Goal: Information Seeking & Learning: Learn about a topic

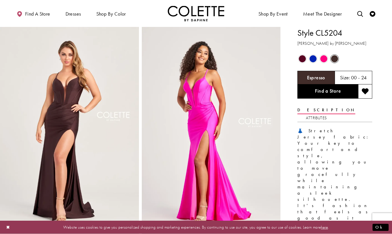
click at [298, 61] on div "Out of Stock" at bounding box center [302, 58] width 11 height 11
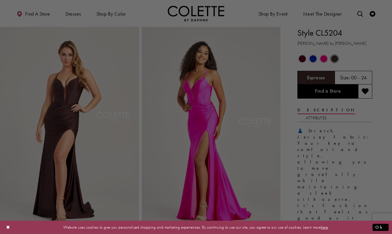
click at [300, 59] on div at bounding box center [198, 118] width 396 height 236
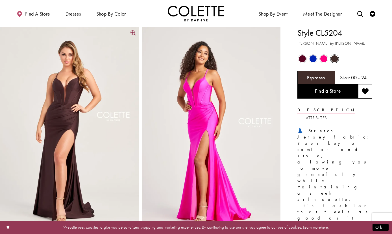
click at [77, 132] on img "Full size Style CL5204 Colette by Daphne #2 Espresso picture" at bounding box center [69, 131] width 139 height 208
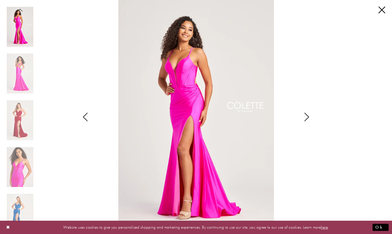
click at [79, 120] on icon "Style CL5204 Colette by Daphne Views dialog" at bounding box center [85, 117] width 14 height 8
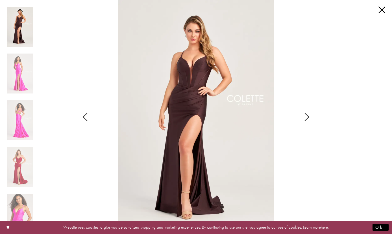
click at [83, 119] on icon "Style CL5204 Colette by Daphne Views dialog" at bounding box center [85, 117] width 14 height 8
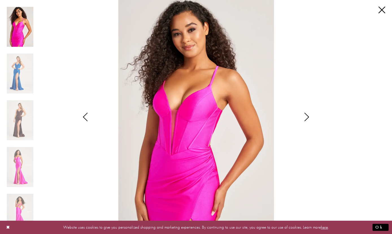
click at [83, 119] on icon "Style CL5204 Colette by Daphne Views dialog" at bounding box center [85, 117] width 14 height 8
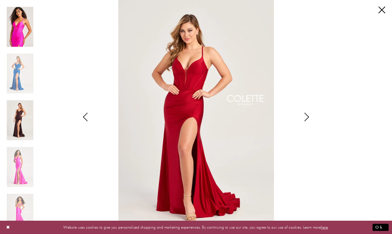
click at [32, 121] on img "Scroll List" at bounding box center [20, 120] width 27 height 40
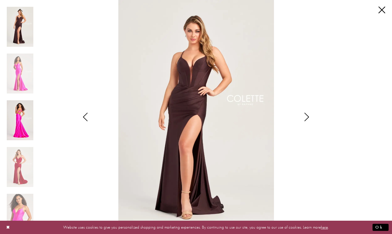
click at [26, 119] on img "Scroll List" at bounding box center [20, 120] width 27 height 40
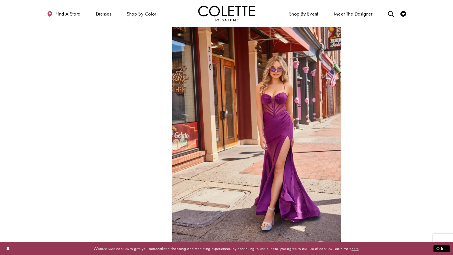
scroll to position [565, 0]
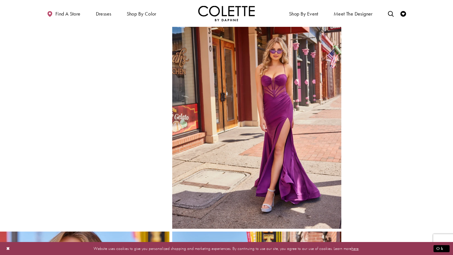
click at [257, 141] on img "Full size Style CL5140 Colette by Daphne #3 Plum picture" at bounding box center [256, 102] width 169 height 254
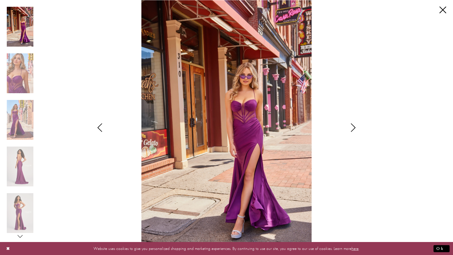
click at [231, 110] on img "Scroll List" at bounding box center [226, 127] width 239 height 255
click at [350, 135] on div "Style CL5140 Colette by Daphne Views dialog" at bounding box center [353, 127] width 14 height 255
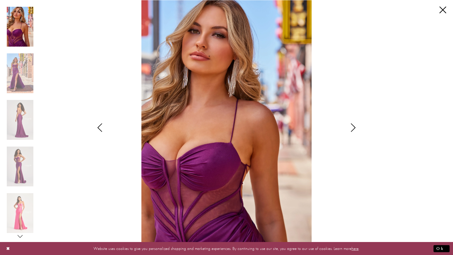
click at [348, 149] on div "Style CL5140 Colette by Daphne Views dialog" at bounding box center [353, 127] width 14 height 255
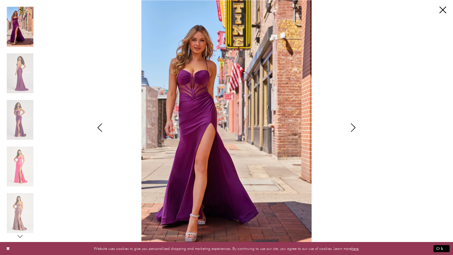
click at [352, 131] on icon "Style CL5140 Colette by Daphne Views dialog" at bounding box center [353, 128] width 14 height 8
drag, startPoint x: 196, startPoint y: 146, endPoint x: 317, endPoint y: 103, distance: 128.6
click at [0, 0] on div "Pause autoplay Previous Slide Next Slide 0 1 2 3 4 5 6 7 8 9 10 11 12 13 14 15 0" at bounding box center [226, 127] width 453 height 255
click at [350, 127] on icon "Style CL5140 Colette by Daphne Views dialog" at bounding box center [353, 128] width 14 height 8
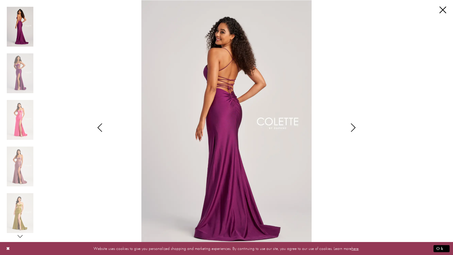
click at [350, 127] on icon "Style CL5140 Colette by Daphne Views dialog" at bounding box center [353, 128] width 14 height 8
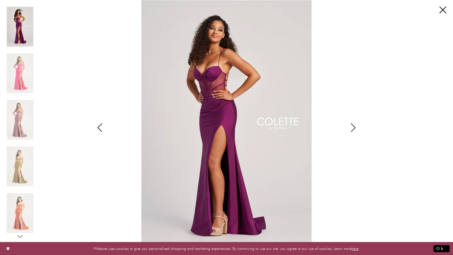
click at [350, 127] on icon "Style CL5140 Colette by Daphne Views dialog" at bounding box center [353, 128] width 14 height 8
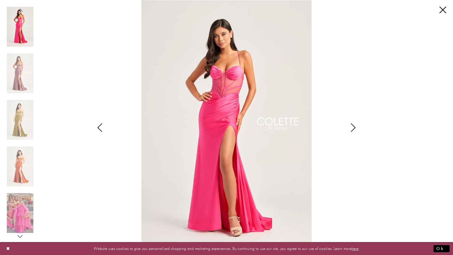
click at [350, 127] on icon "Style CL5140 Colette by Daphne Views dialog" at bounding box center [353, 128] width 14 height 8
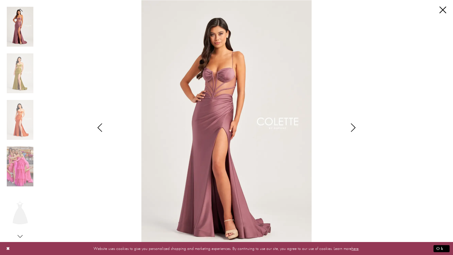
click at [350, 127] on icon "Style CL5140 Colette by Daphne Views dialog" at bounding box center [353, 128] width 14 height 8
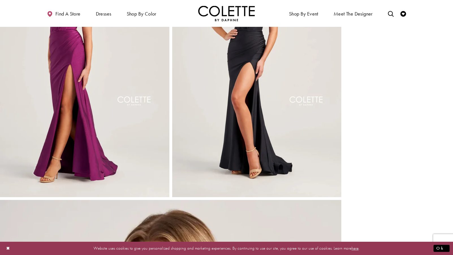
scroll to position [627, 0]
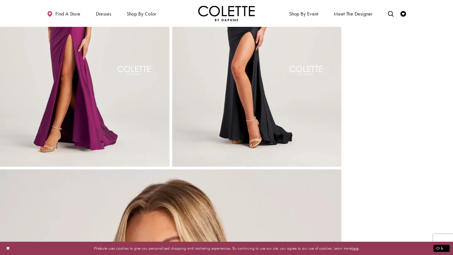
click at [295, 124] on img "Full size Style CL5111 Colette by Daphne #5 Black frontface vertical picture" at bounding box center [256, 40] width 169 height 254
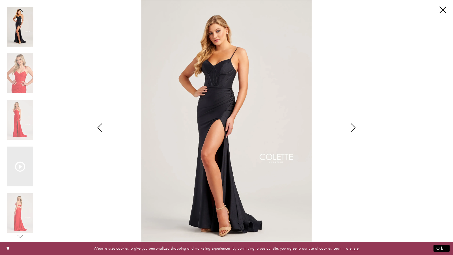
click at [445, 16] on div "Pause autoplay Previous Slide Next Slide 0 1 2 3 4 5 6 0 1" at bounding box center [226, 127] width 439 height 255
click at [439, 13] on link "Close" at bounding box center [442, 10] width 7 height 7
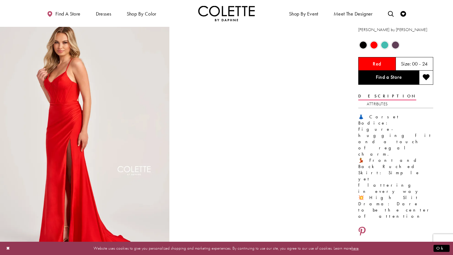
scroll to position [18, 0]
